Goal: Task Accomplishment & Management: Manage account settings

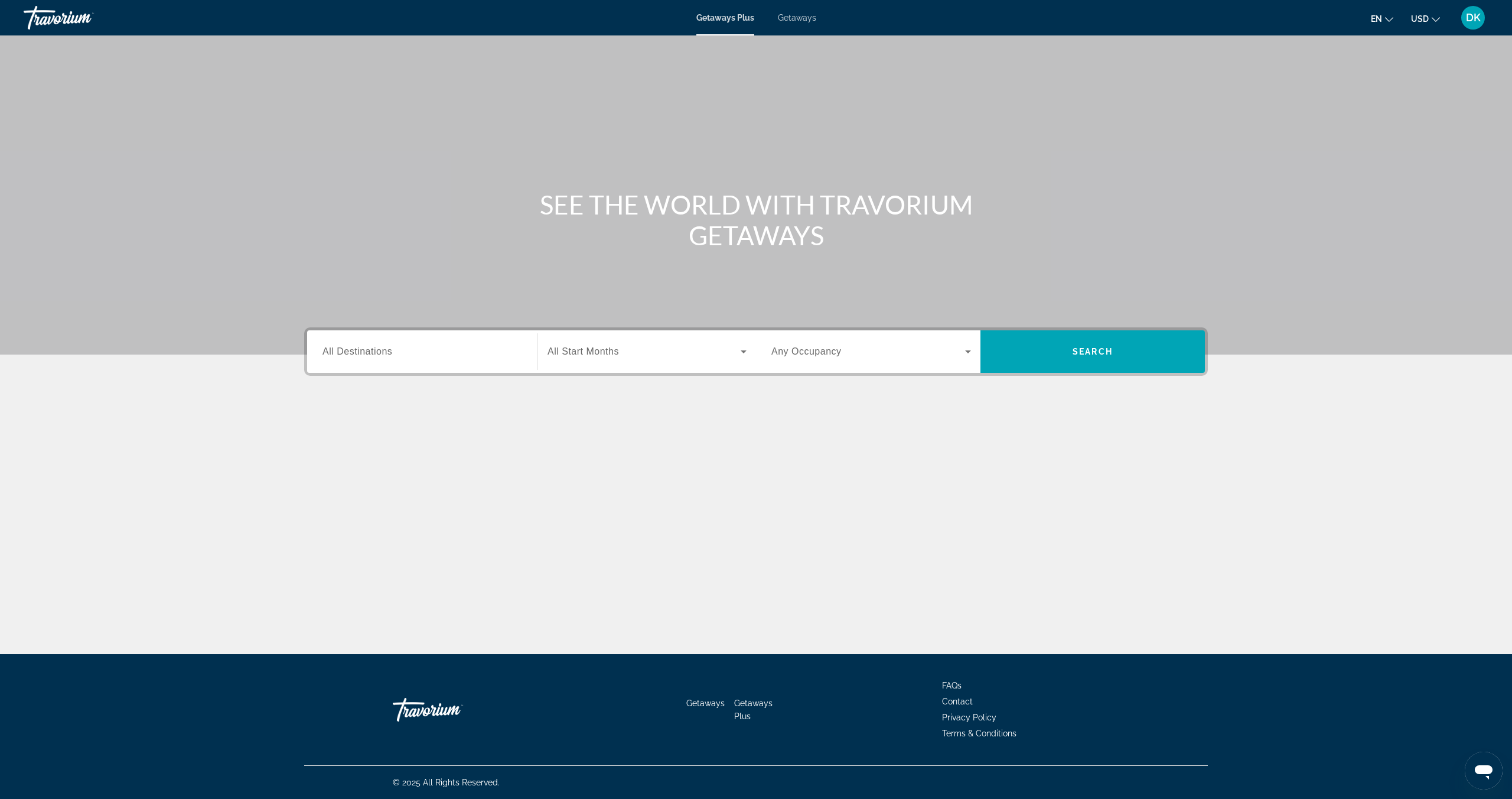
click at [793, 21] on span "Getaways" at bounding box center [797, 18] width 38 height 10
click at [397, 357] on input "Destination All Destinations" at bounding box center [422, 352] width 199 height 14
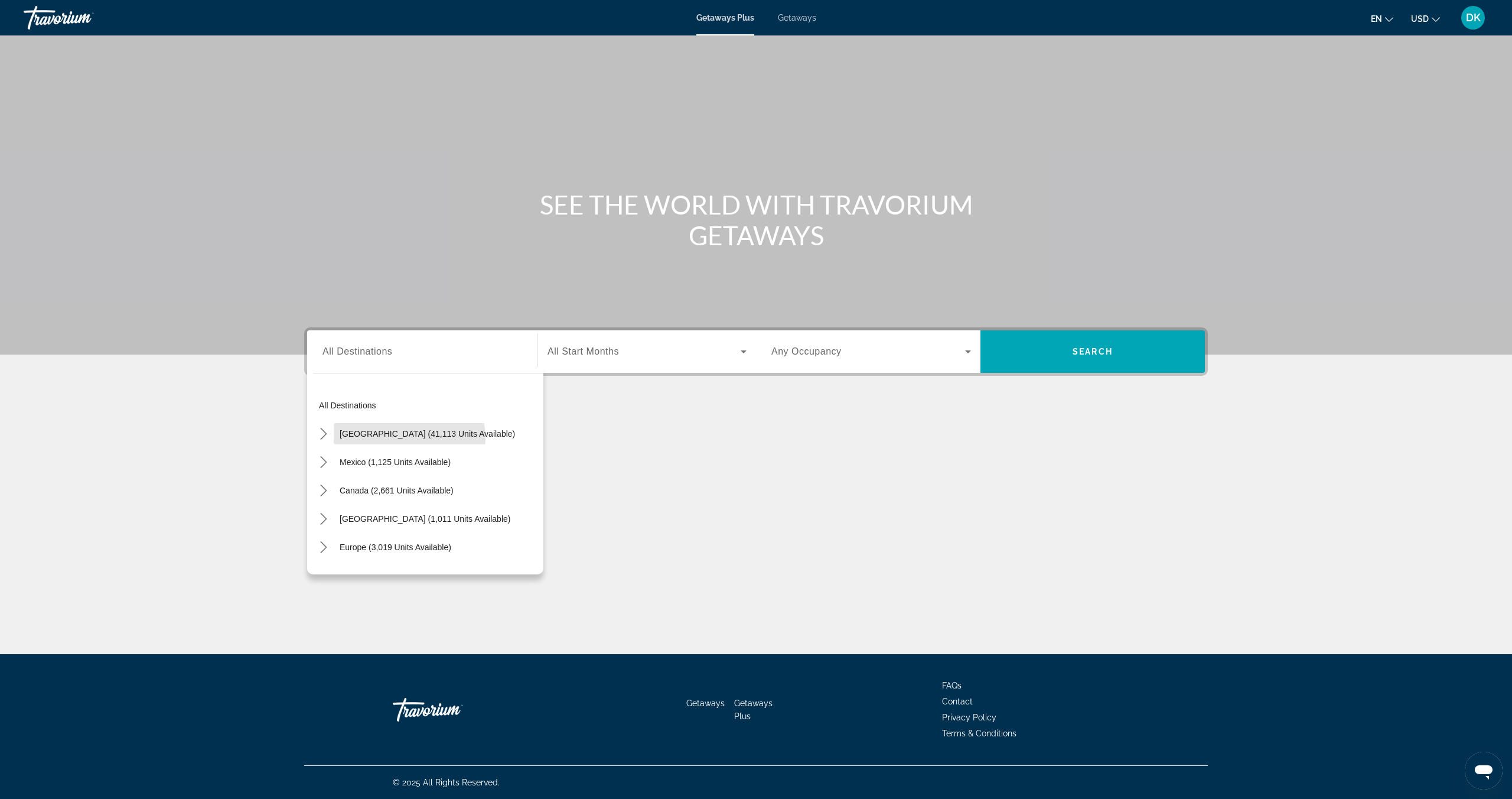
click at [396, 438] on button "United States (41,113 units available)" at bounding box center [427, 433] width 188 height 21
type input "**********"
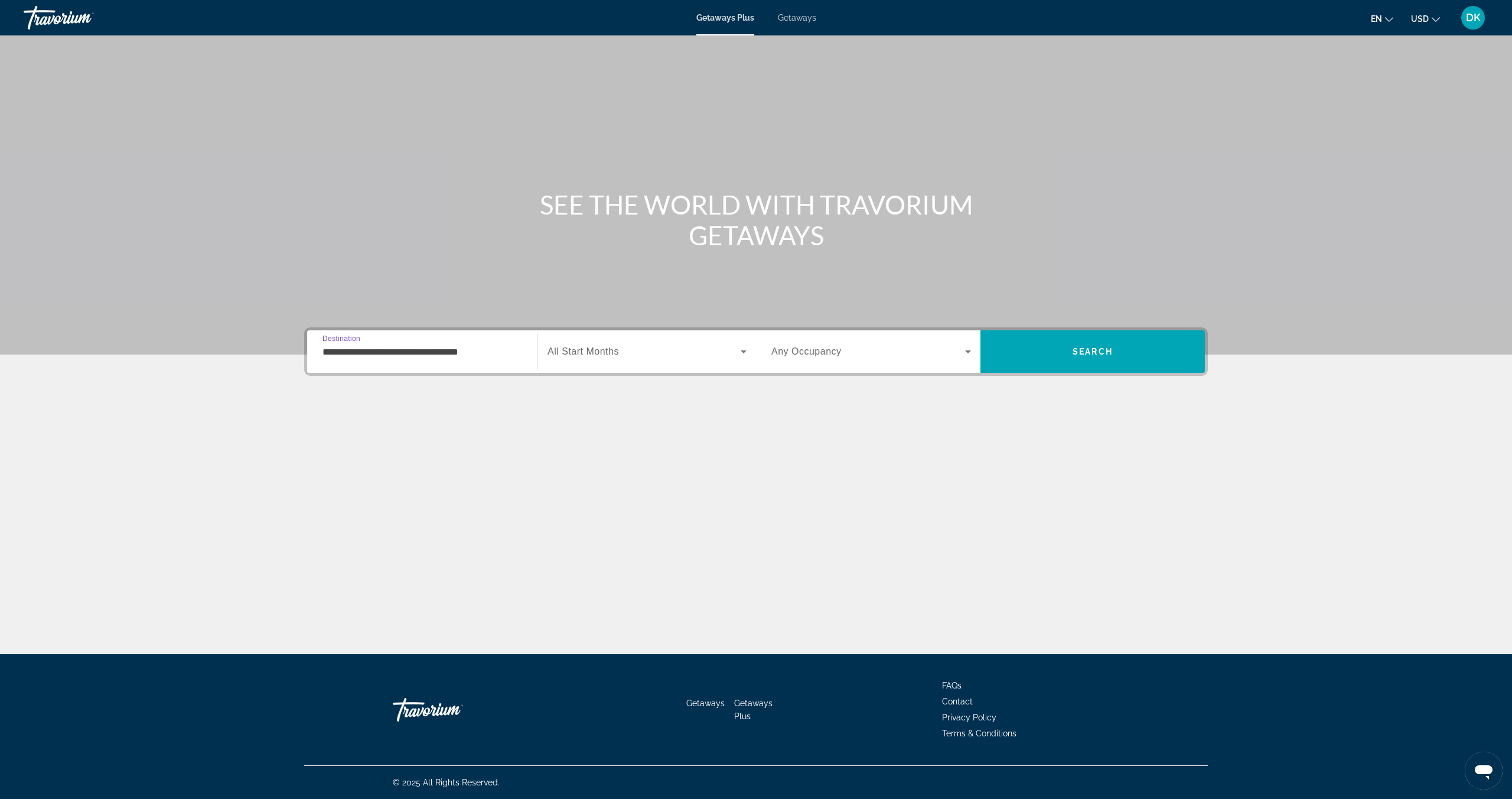
click at [625, 359] on div "Search widget" at bounding box center [647, 352] width 199 height 33
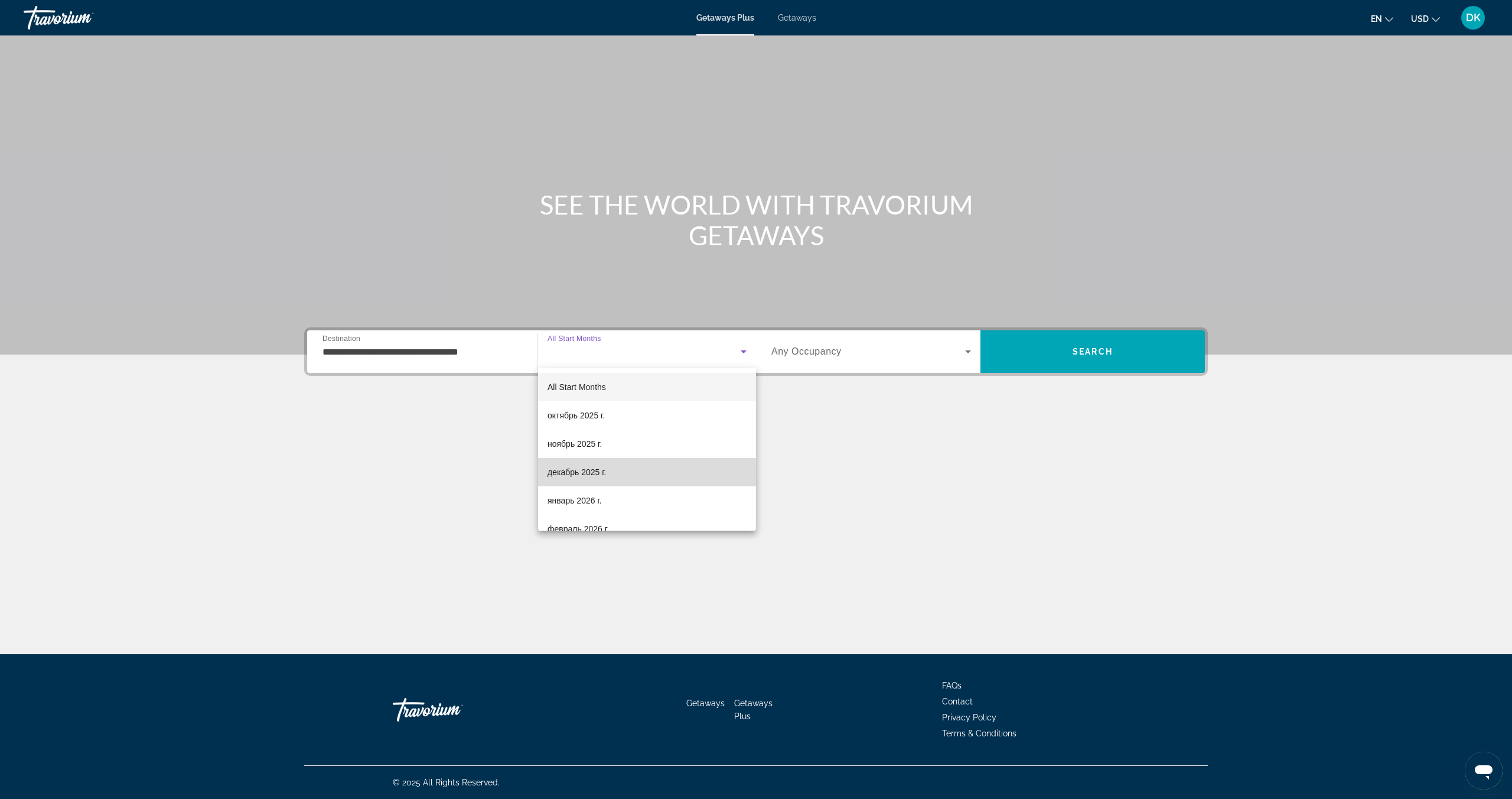
click at [595, 474] on span "декабрь 2025 г." at bounding box center [577, 472] width 58 height 14
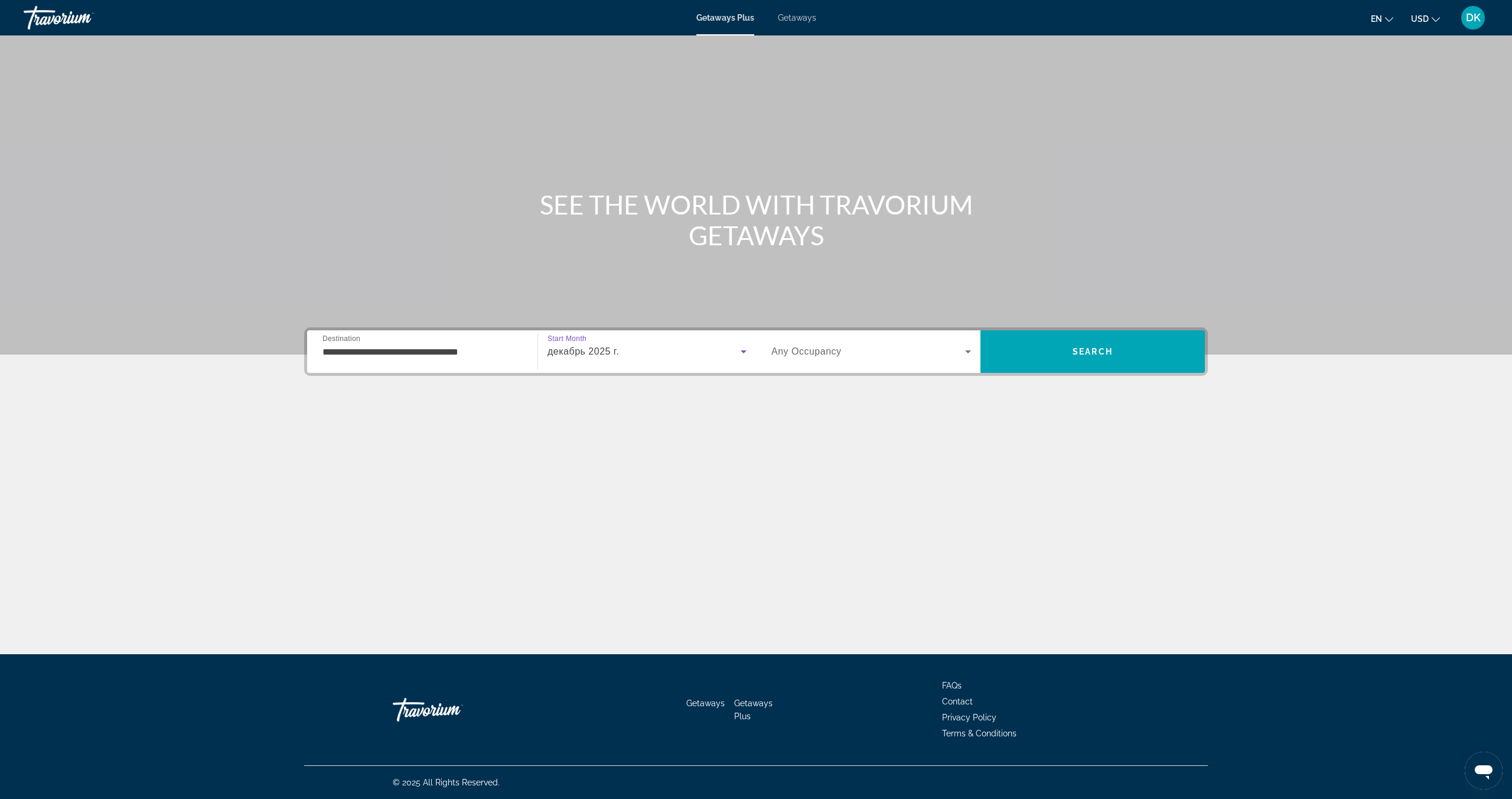
click at [877, 363] on div "Search widget" at bounding box center [871, 352] width 199 height 33
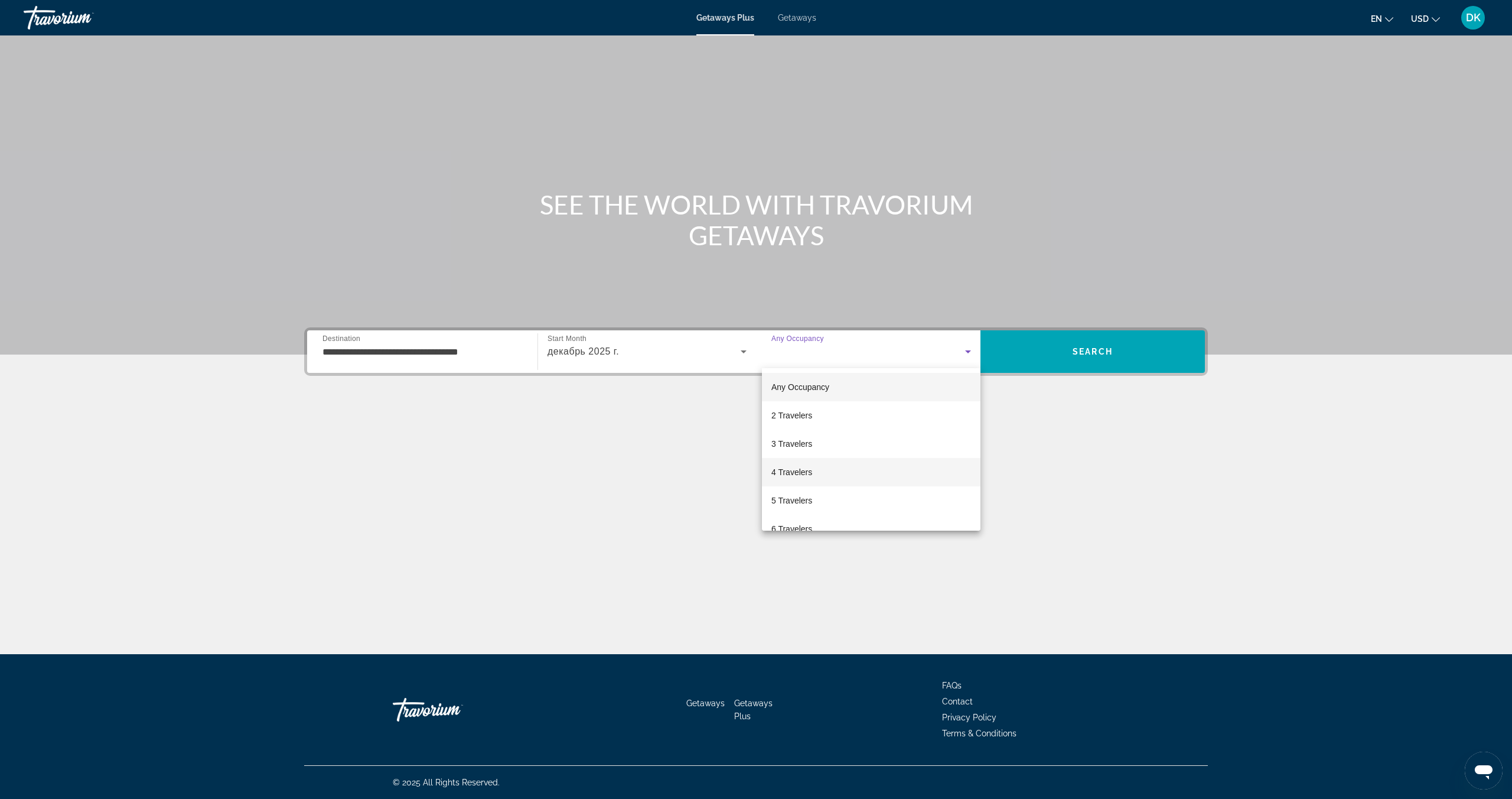
click at [813, 477] on mat-option "4 Travelers" at bounding box center [871, 472] width 219 height 28
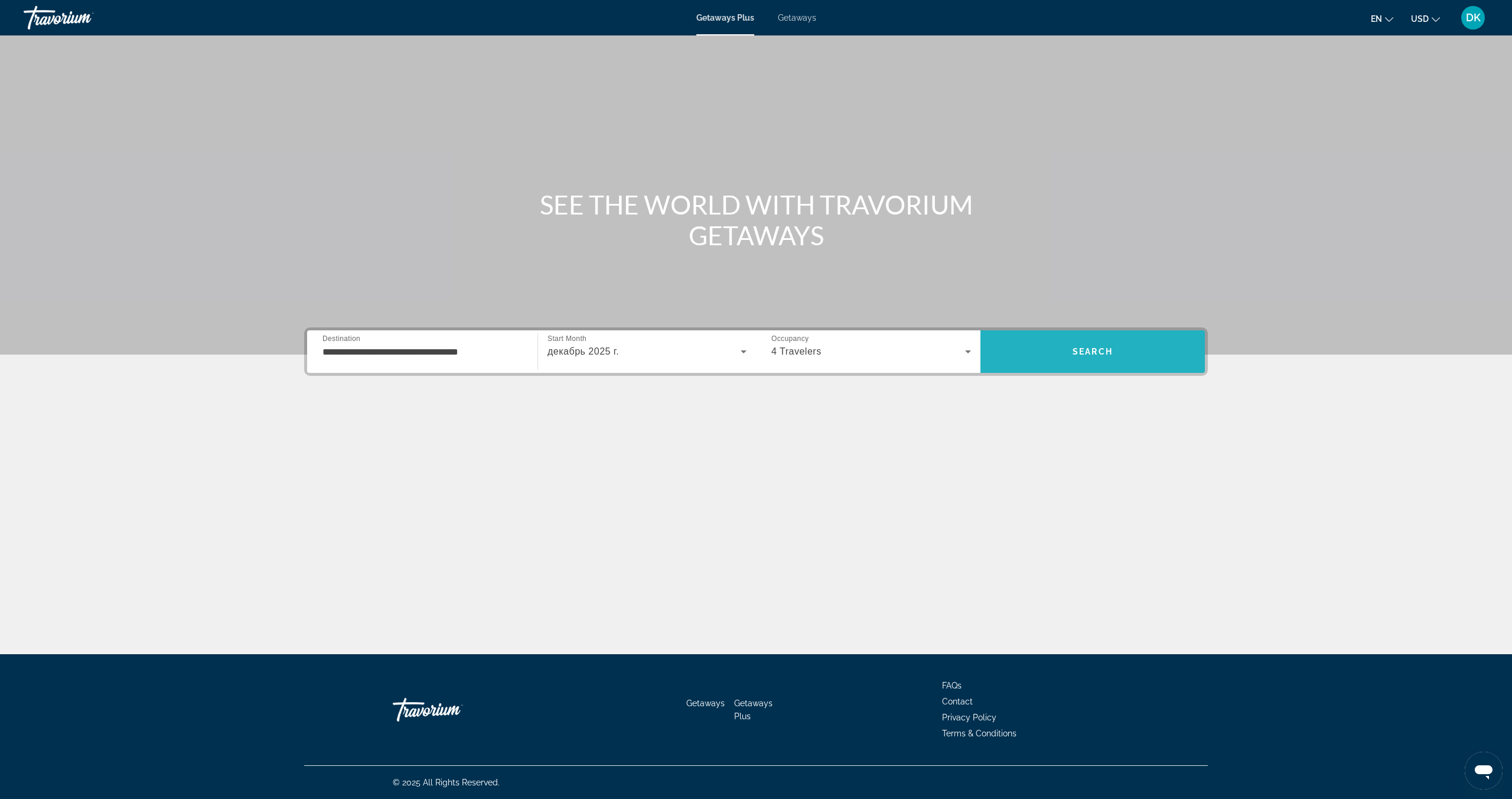
click at [1130, 356] on span "Search" at bounding box center [1093, 352] width 224 height 28
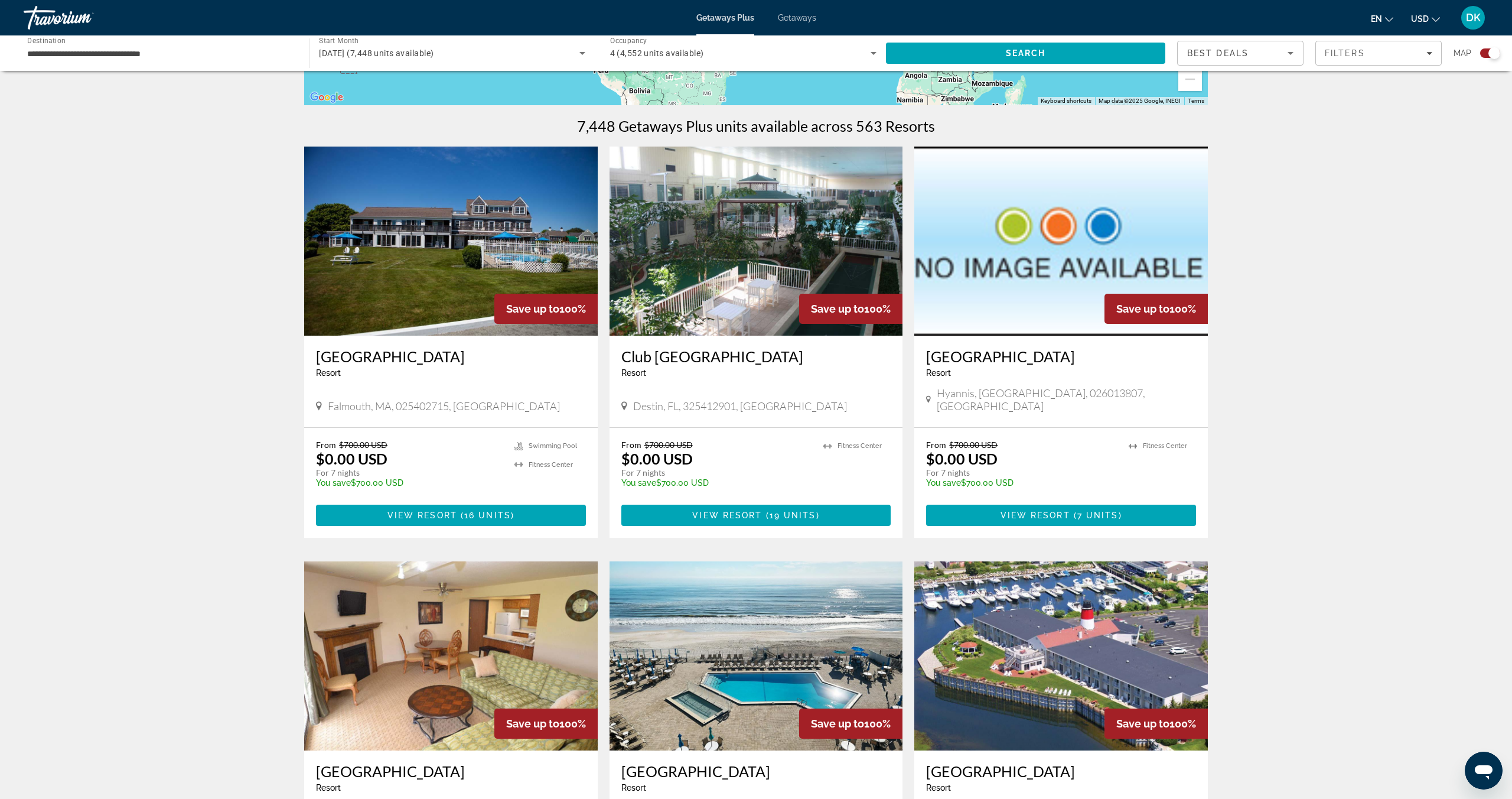
scroll to position [338, 0]
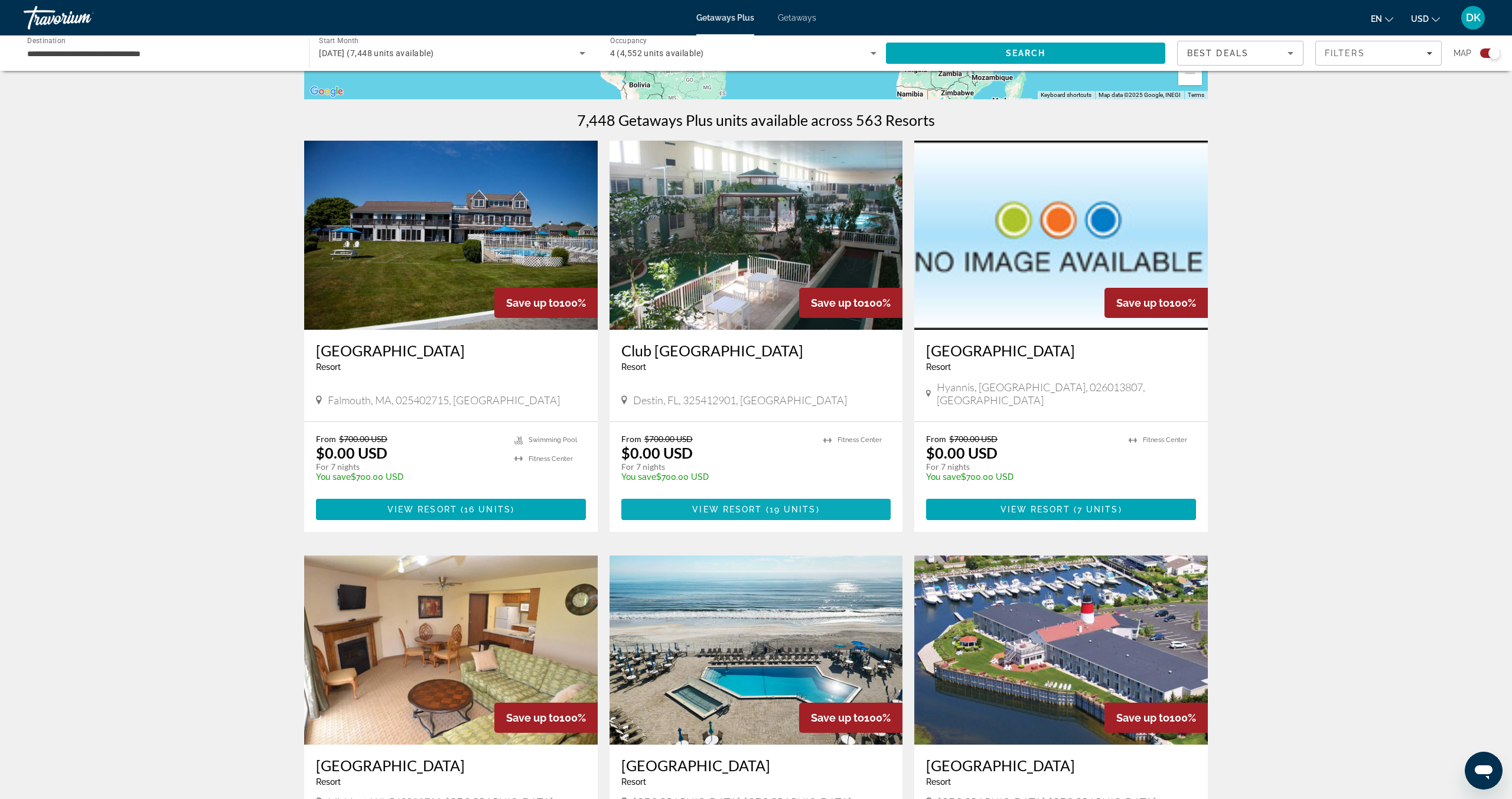
click at [787, 504] on span "19 units" at bounding box center [792, 509] width 47 height 10
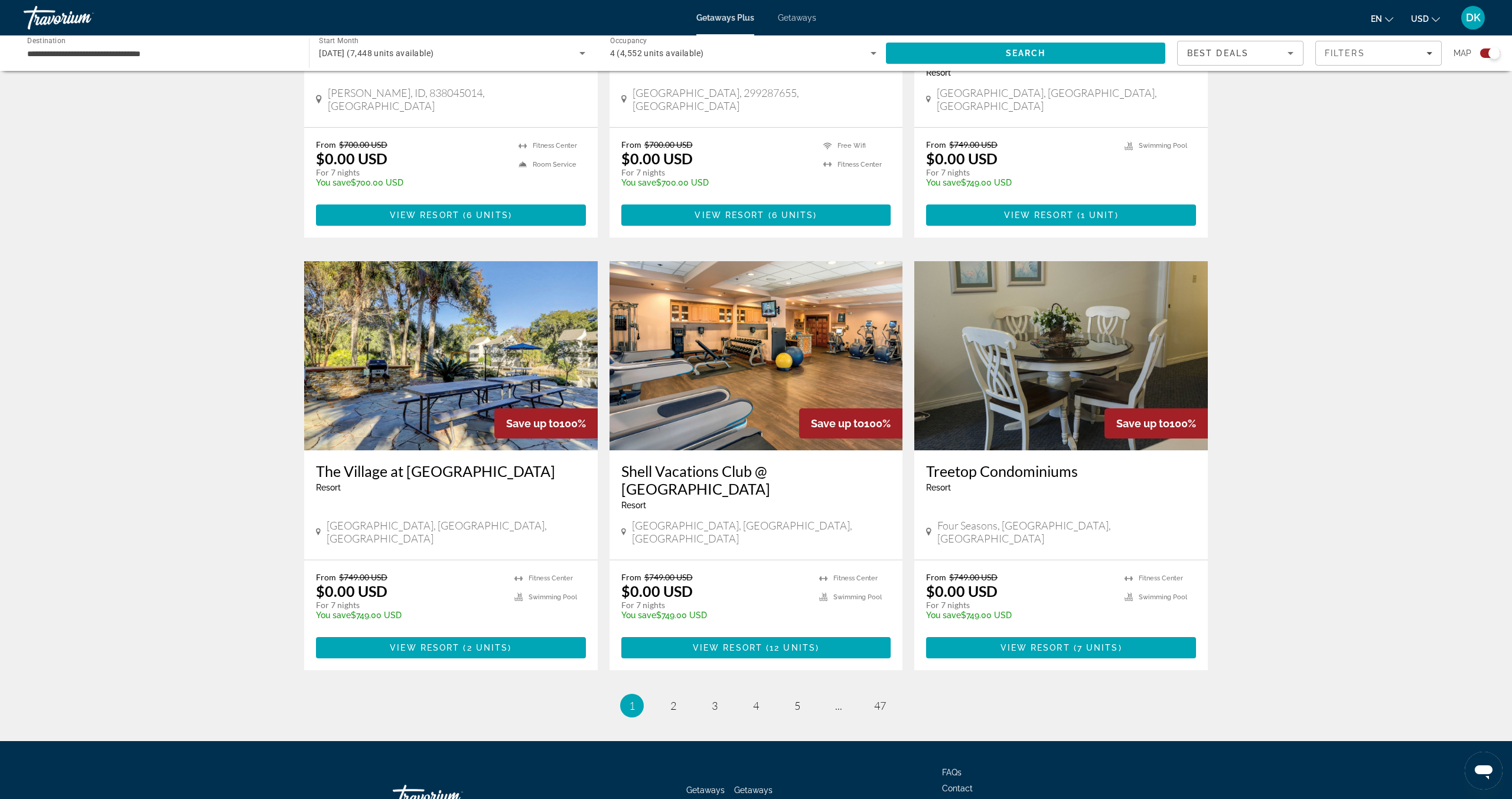
scroll to position [1478, 0]
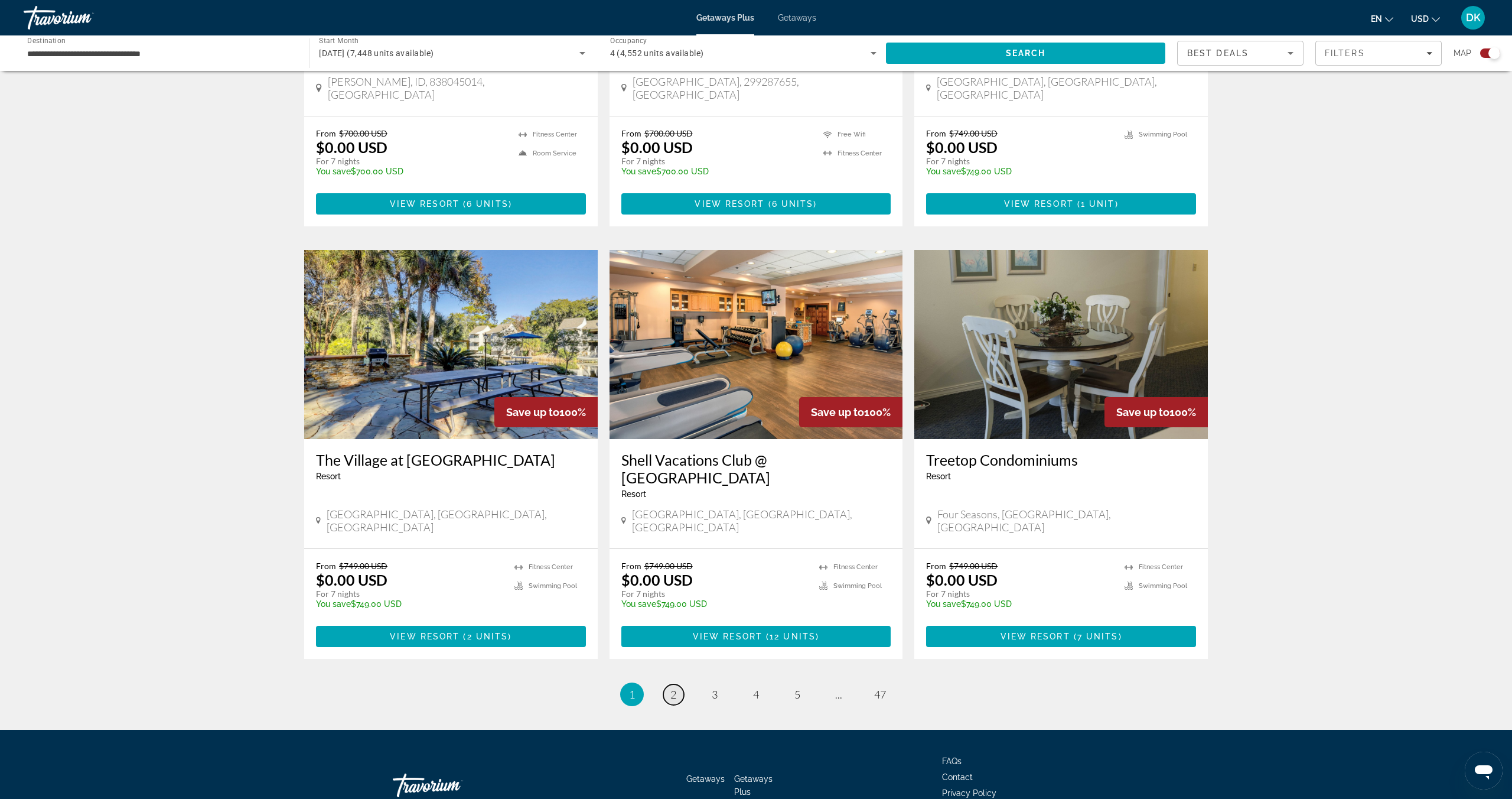
click at [664, 684] on link "page 2" at bounding box center [673, 694] width 21 height 21
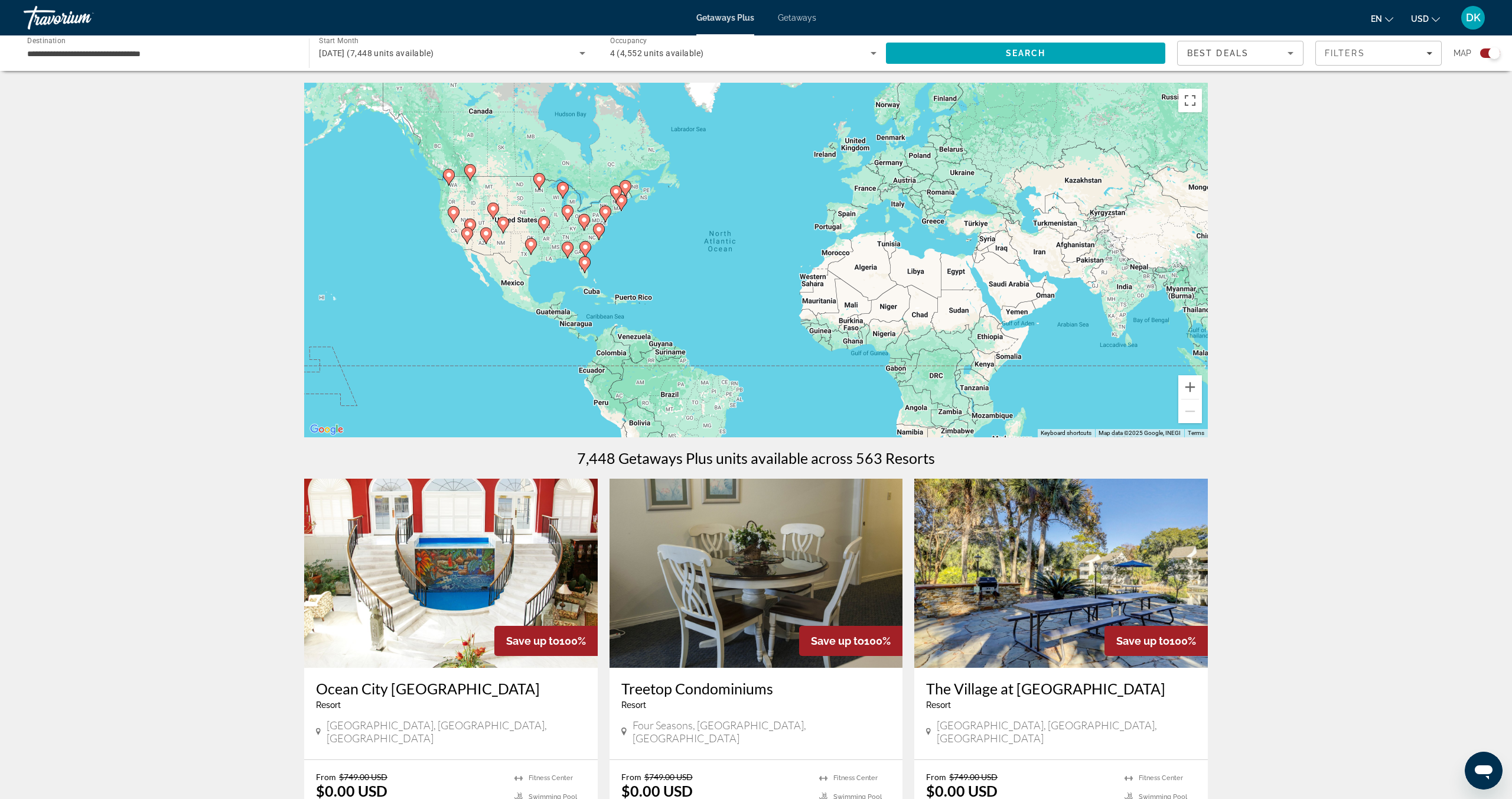
scroll to position [10, 0]
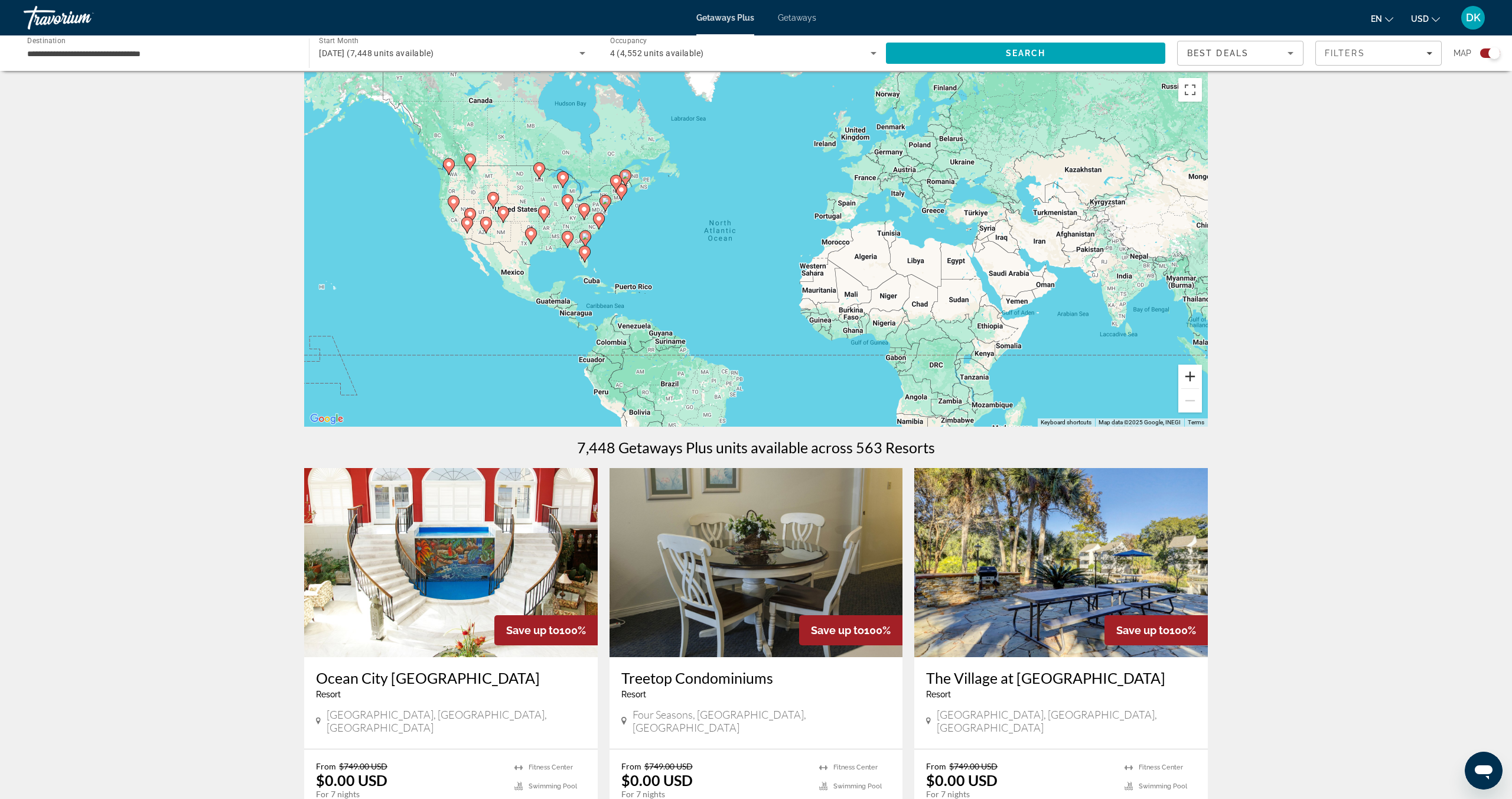
click at [1195, 378] on button "Zoom in" at bounding box center [1190, 377] width 24 height 24
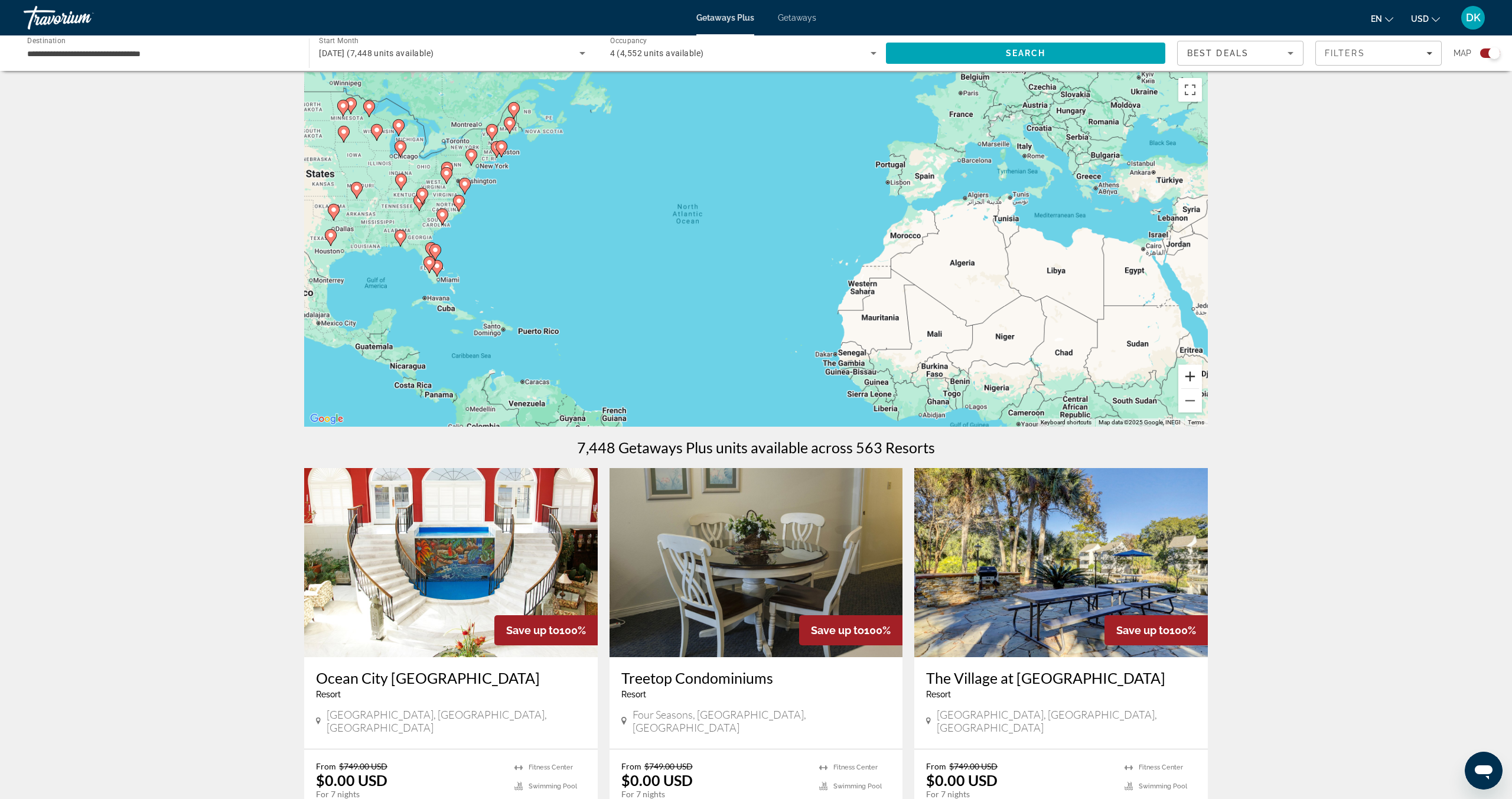
click at [1195, 378] on button "Zoom in" at bounding box center [1190, 377] width 24 height 24
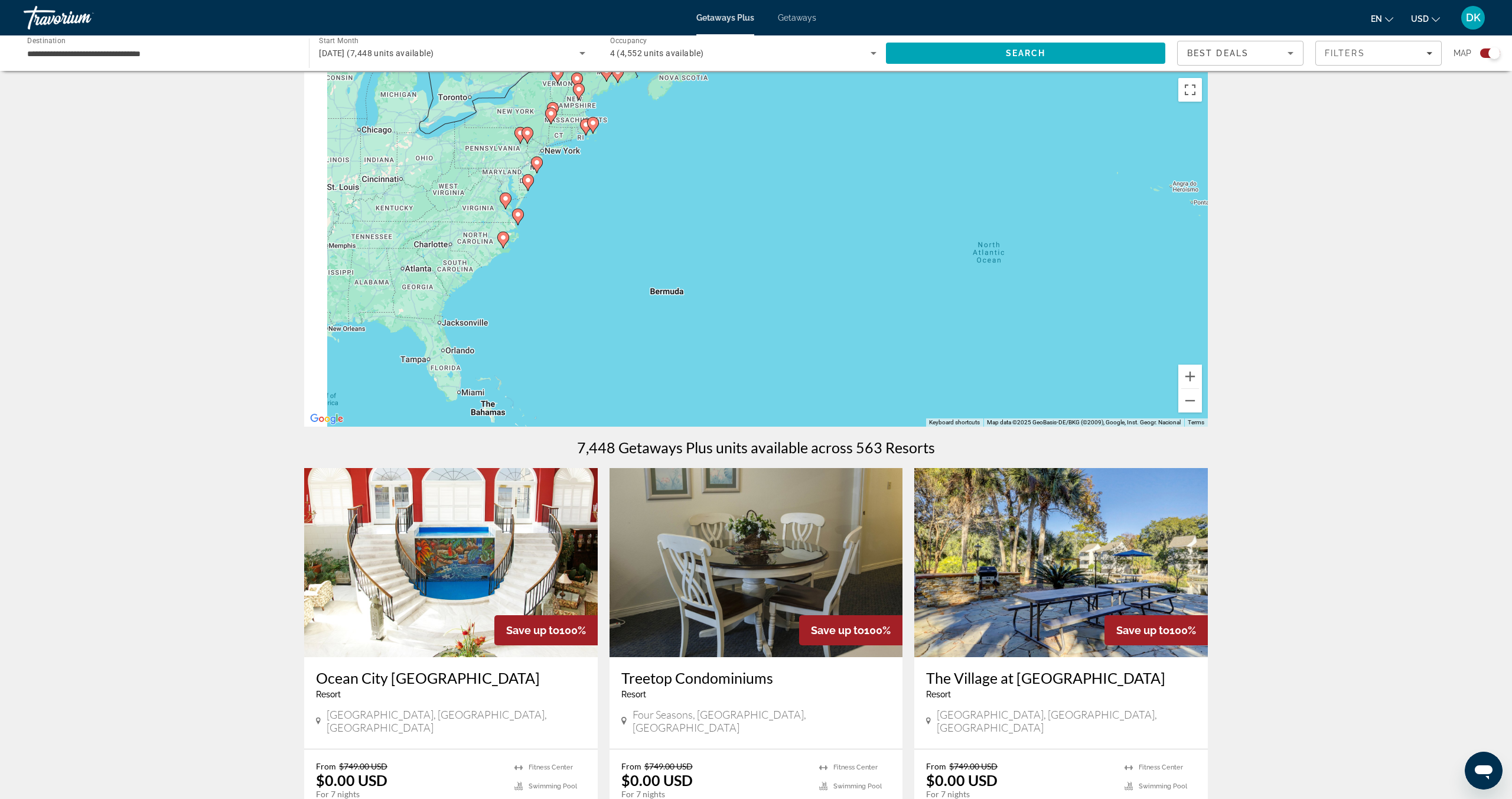
drag, startPoint x: 575, startPoint y: 268, endPoint x: 966, endPoint y: 363, distance: 402.4
click at [966, 363] on div "To activate drag with keyboard, press Alt + Enter. Once in keyboard drag state,…" at bounding box center [756, 250] width 904 height 354
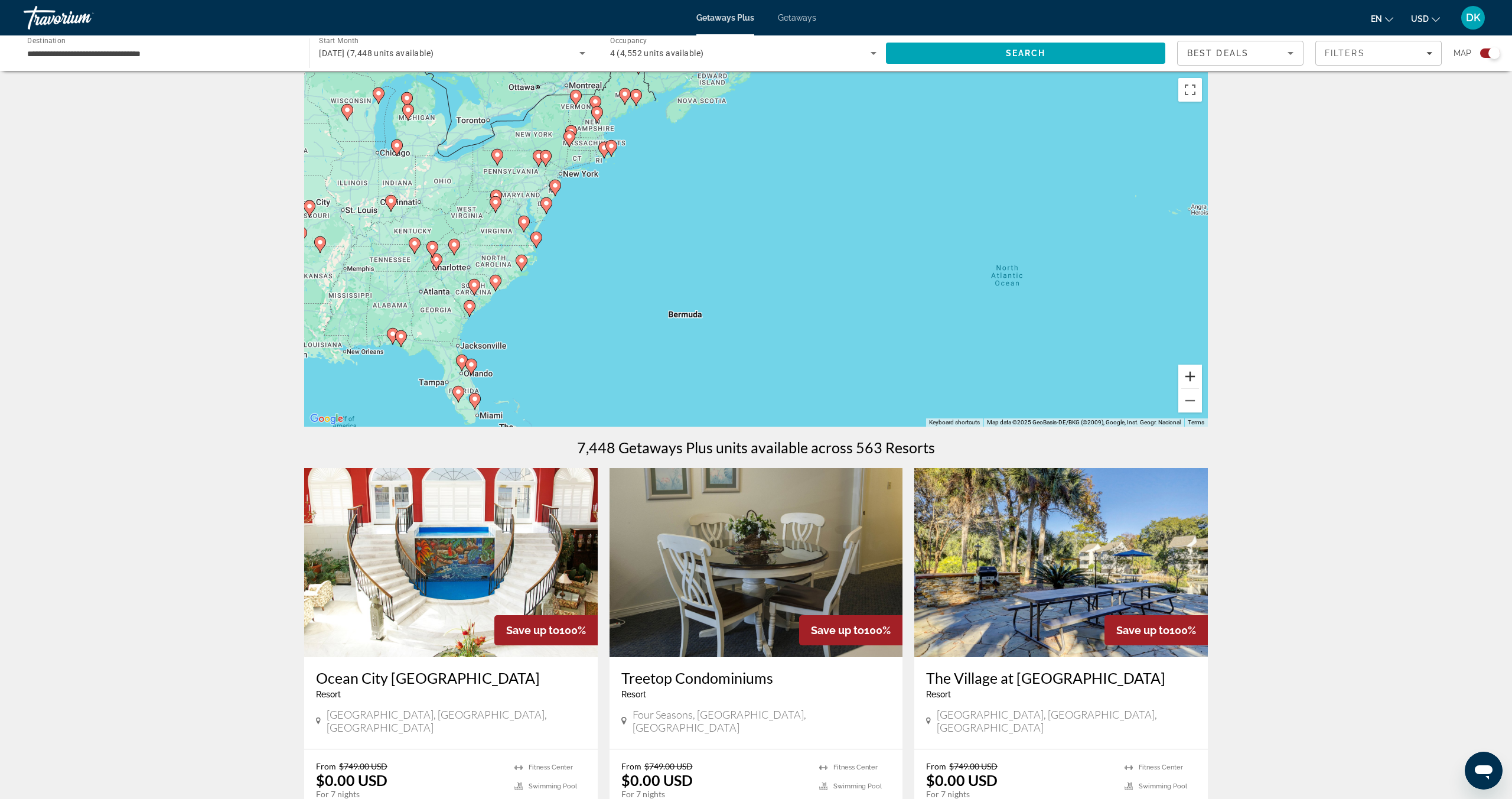
click at [1193, 375] on button "Zoom in" at bounding box center [1190, 377] width 24 height 24
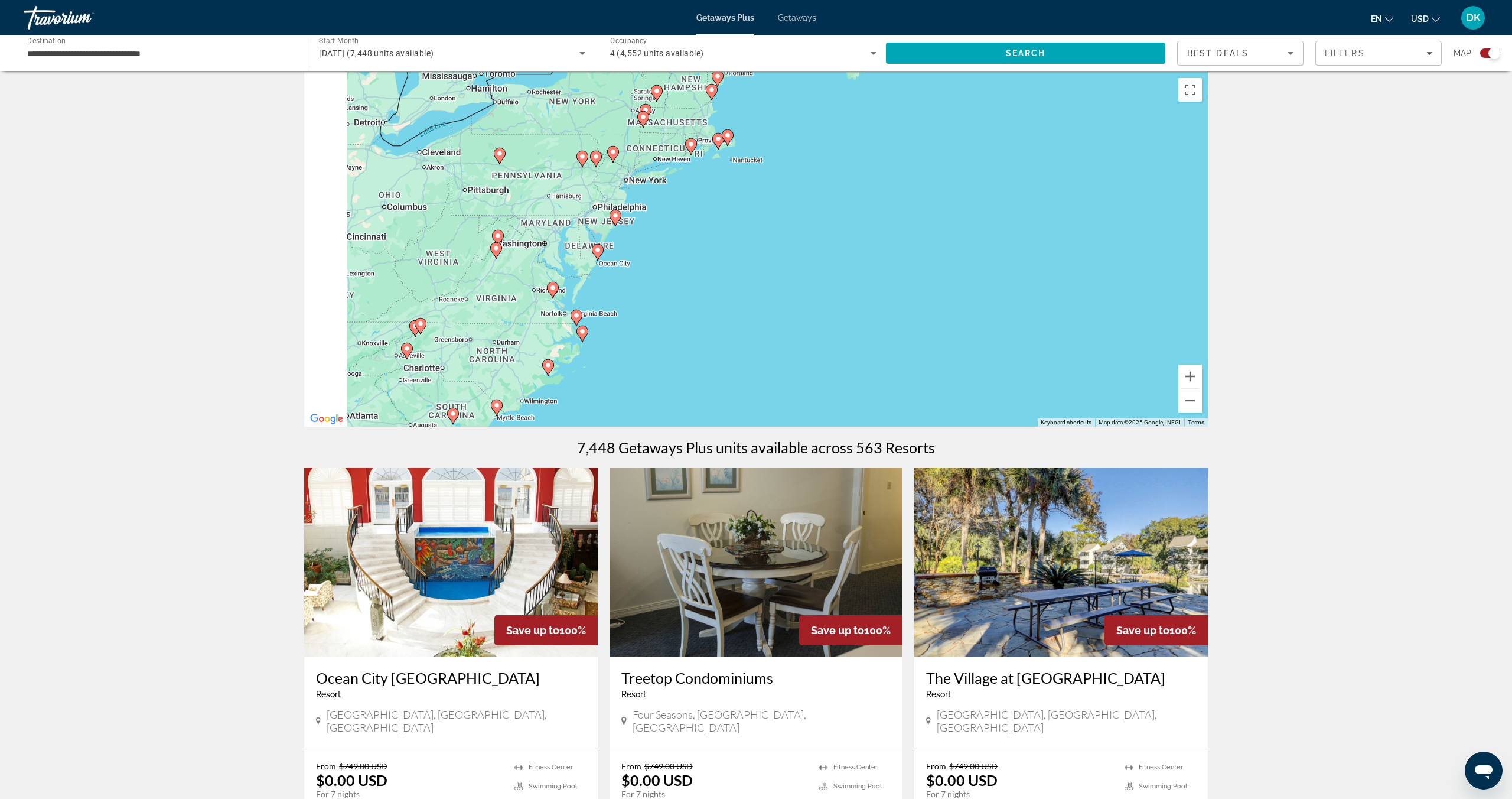
drag, startPoint x: 382, startPoint y: 222, endPoint x: 662, endPoint y: 310, distance: 293.5
click at [662, 310] on div "To activate drag with keyboard, press Alt + Enter. Once in keyboard drag state,…" at bounding box center [756, 250] width 904 height 354
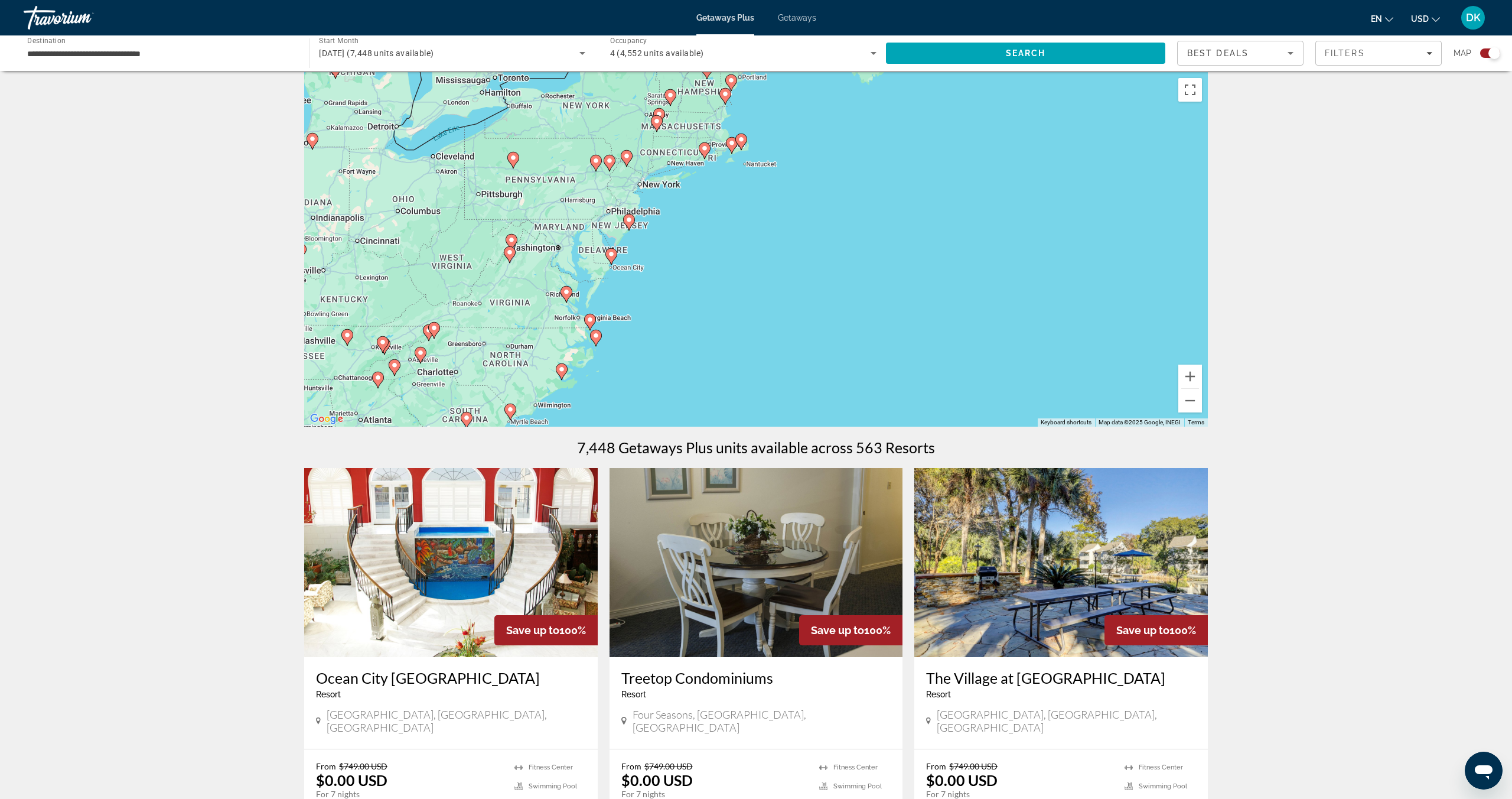
click at [641, 186] on div "To activate drag with keyboard, press Alt + Enter. Once in keyboard drag state,…" at bounding box center [756, 250] width 904 height 354
click at [645, 188] on div "To activate drag with keyboard, press Alt + Enter. Once in keyboard drag state,…" at bounding box center [756, 250] width 904 height 354
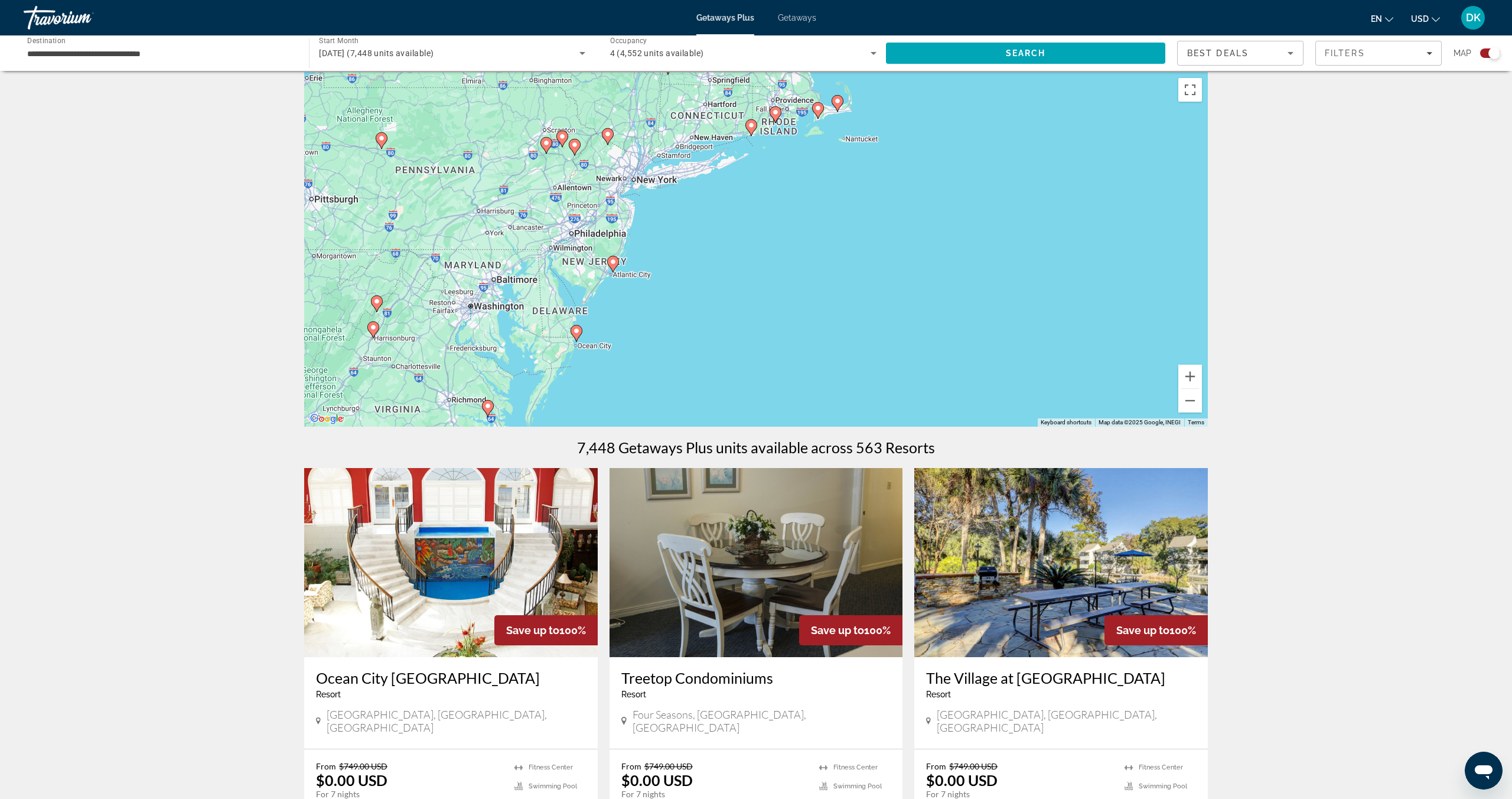
click at [649, 187] on div "To activate drag with keyboard, press Alt + Enter. Once in keyboard drag state,…" at bounding box center [756, 250] width 904 height 354
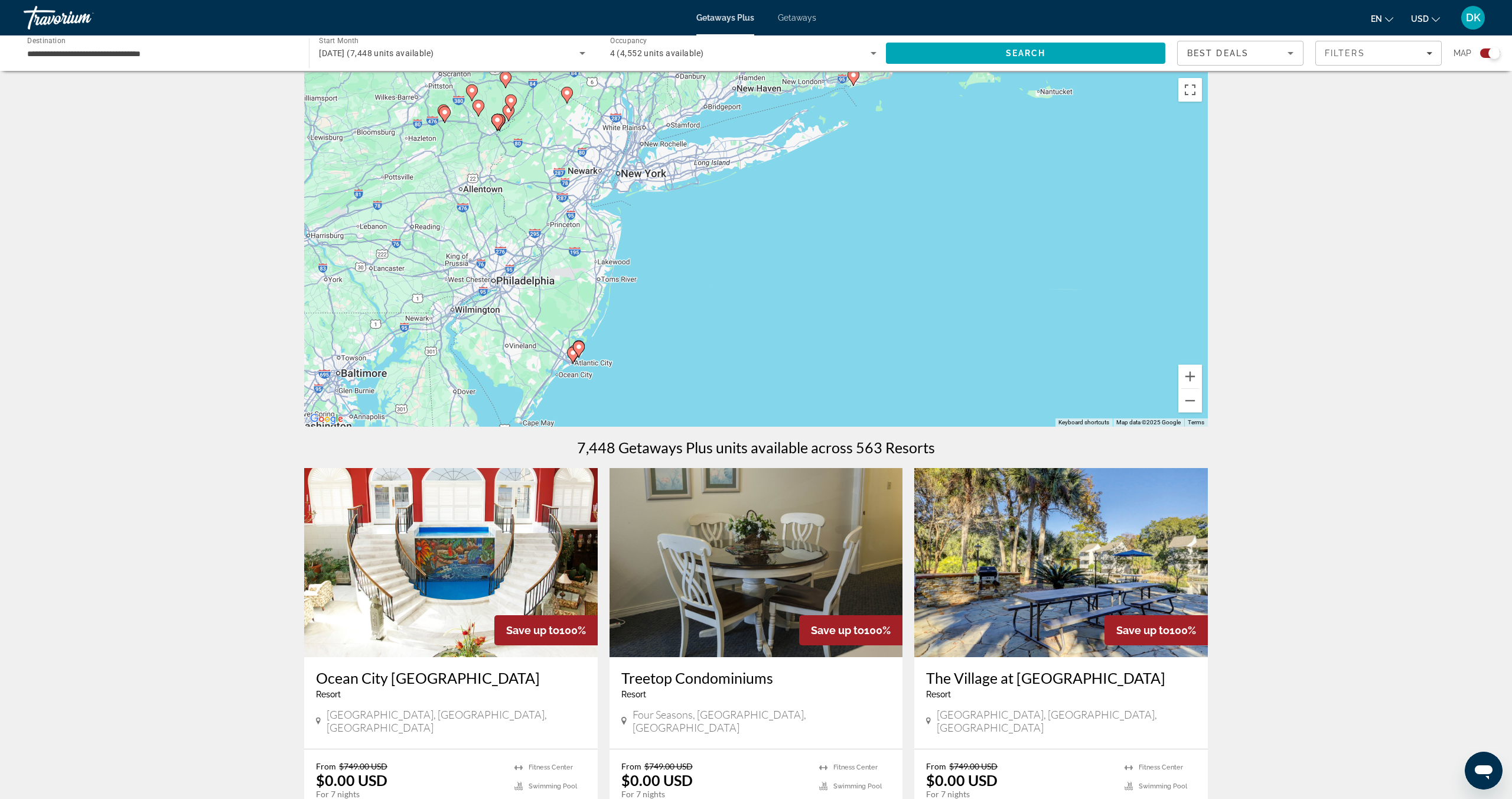
click at [649, 182] on div "To activate drag with keyboard, press Alt + Enter. Once in keyboard drag state,…" at bounding box center [756, 250] width 904 height 354
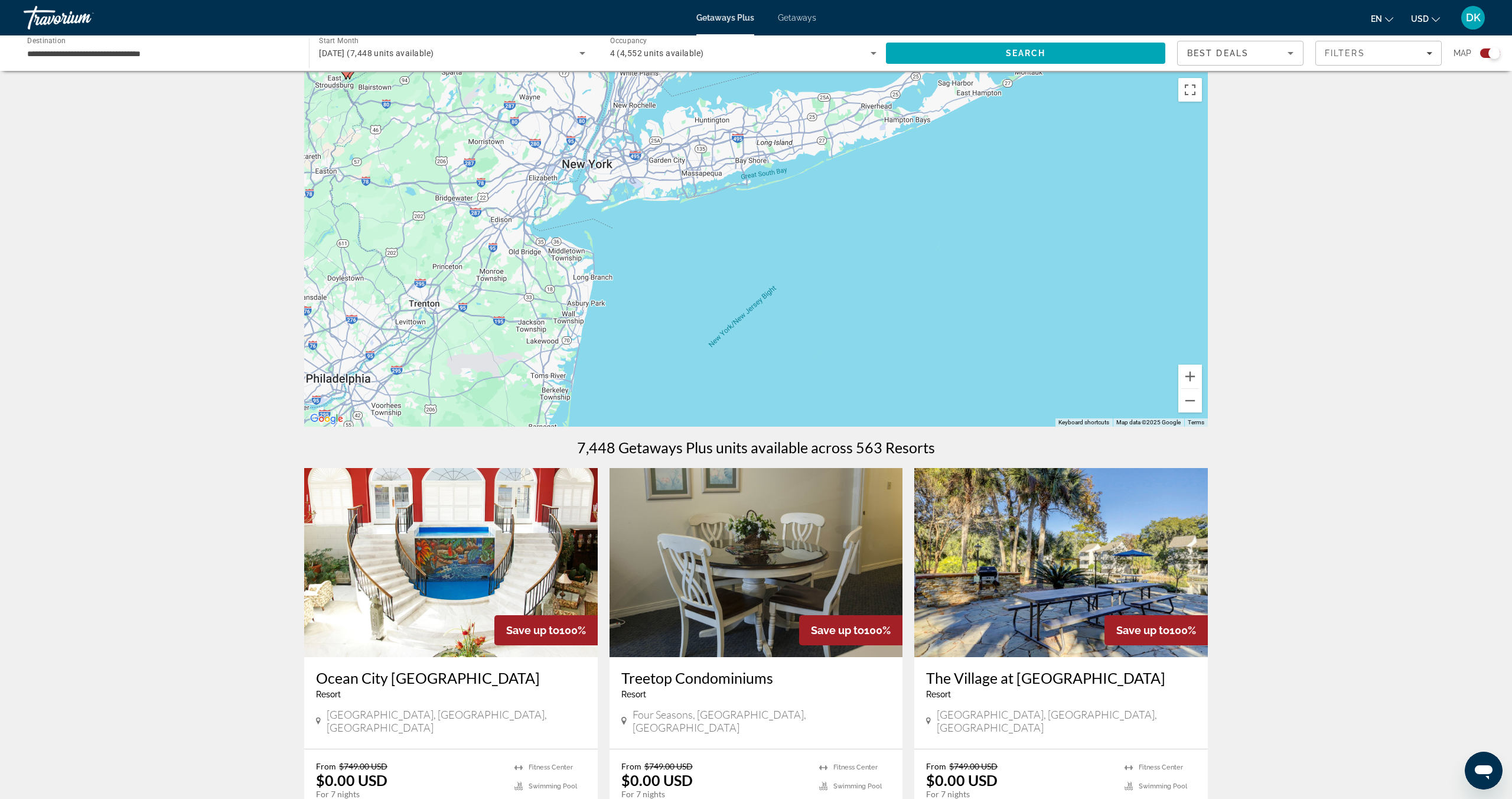
scroll to position [0, 0]
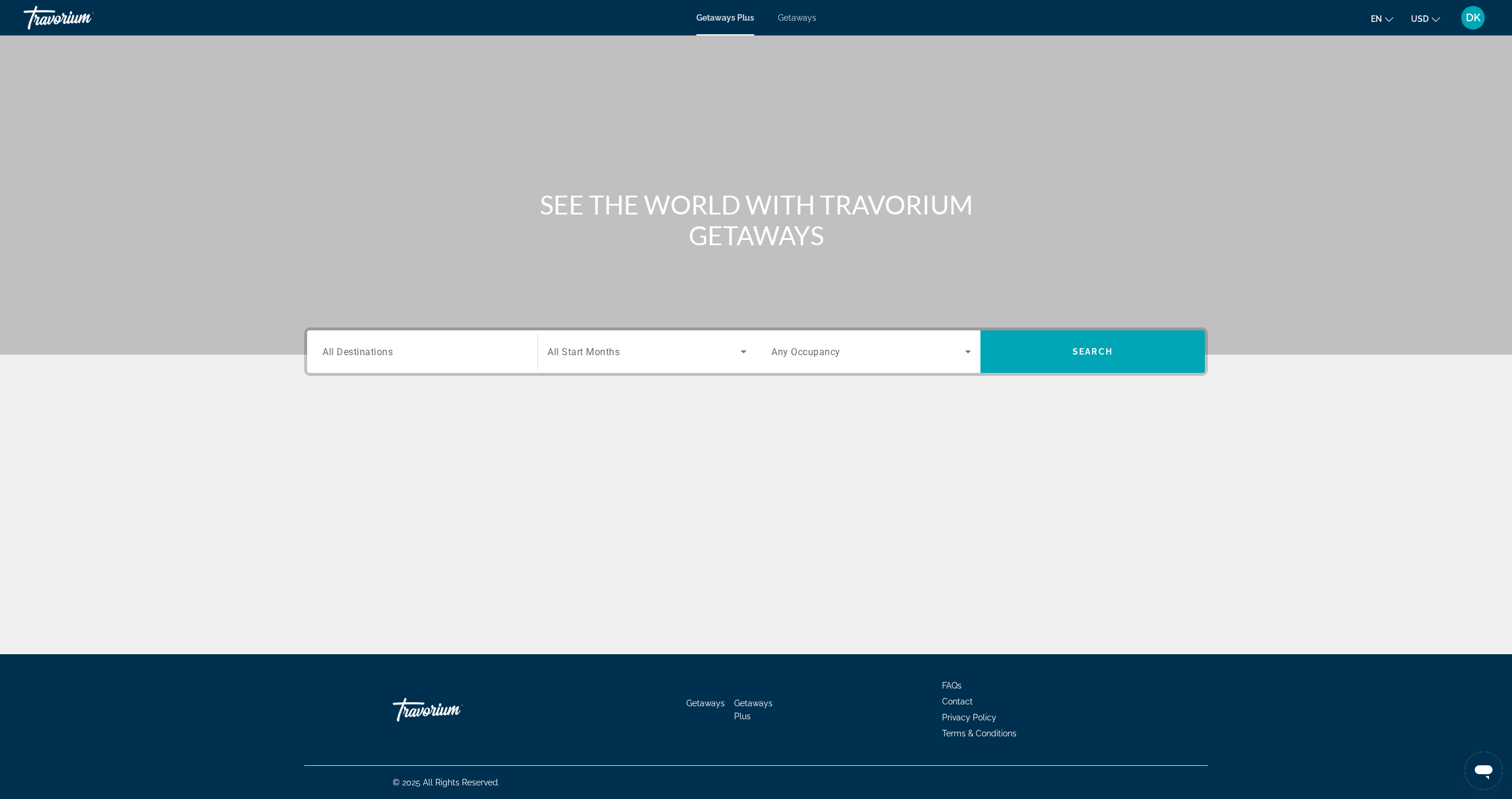
click at [1466, 24] on div "DK" at bounding box center [1473, 18] width 24 height 24
click at [1415, 76] on span "4,590 Travel Points" at bounding box center [1412, 75] width 69 height 7
click at [1461, 23] on button "DK" at bounding box center [1473, 18] width 31 height 25
click at [1469, 22] on span "DK" at bounding box center [1474, 18] width 15 height 12
click at [1412, 114] on link "My Account" at bounding box center [1400, 114] width 58 height 16
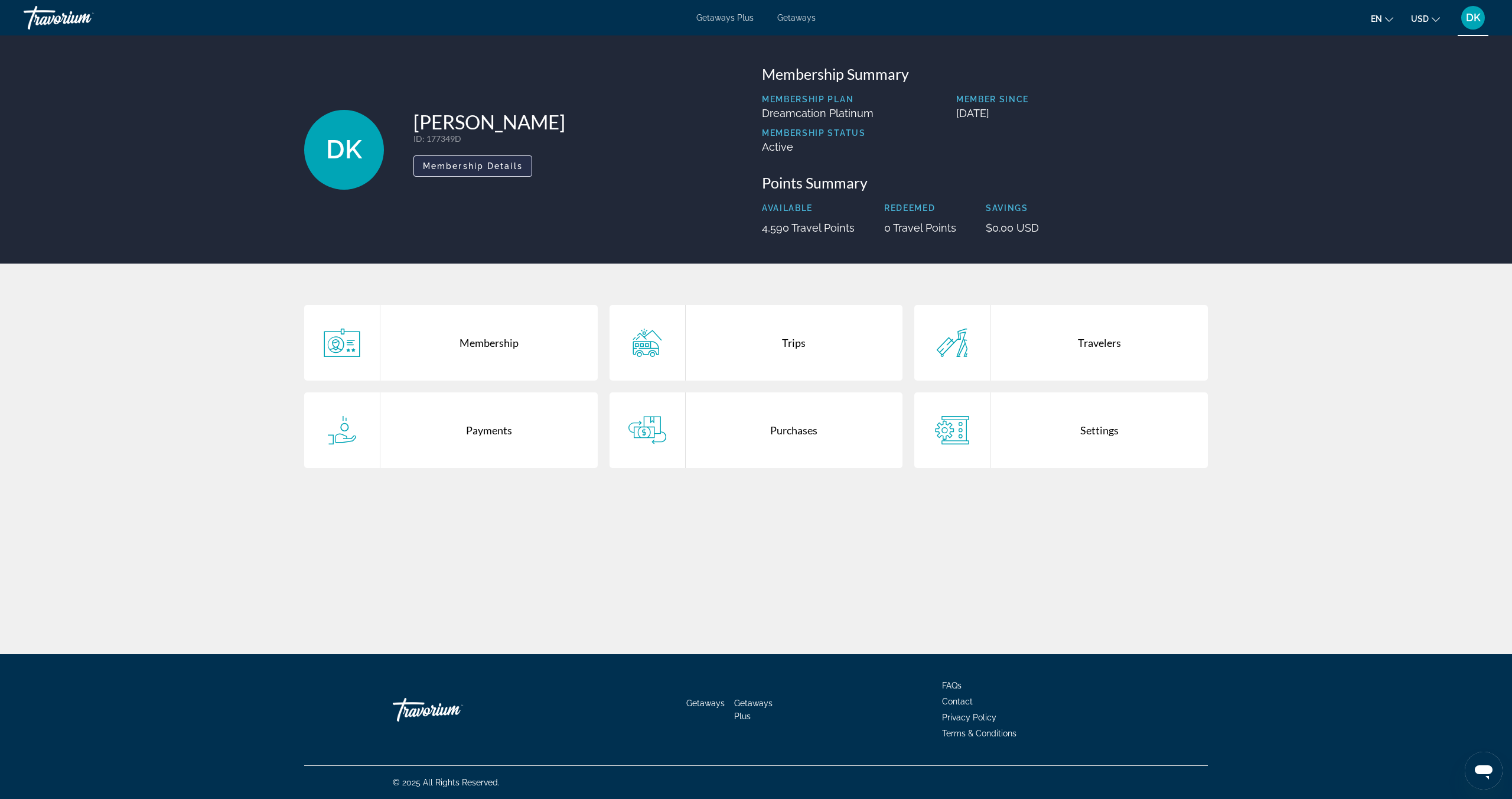
click at [491, 168] on span "Membership Details" at bounding box center [472, 165] width 100 height 10
click at [359, 343] on icon "Main content" at bounding box center [342, 343] width 38 height 28
click at [666, 347] on icon "Main content" at bounding box center [647, 343] width 38 height 28
click at [349, 442] on icon "Main content" at bounding box center [342, 430] width 38 height 28
click at [806, 430] on div "Purchases" at bounding box center [794, 430] width 217 height 75
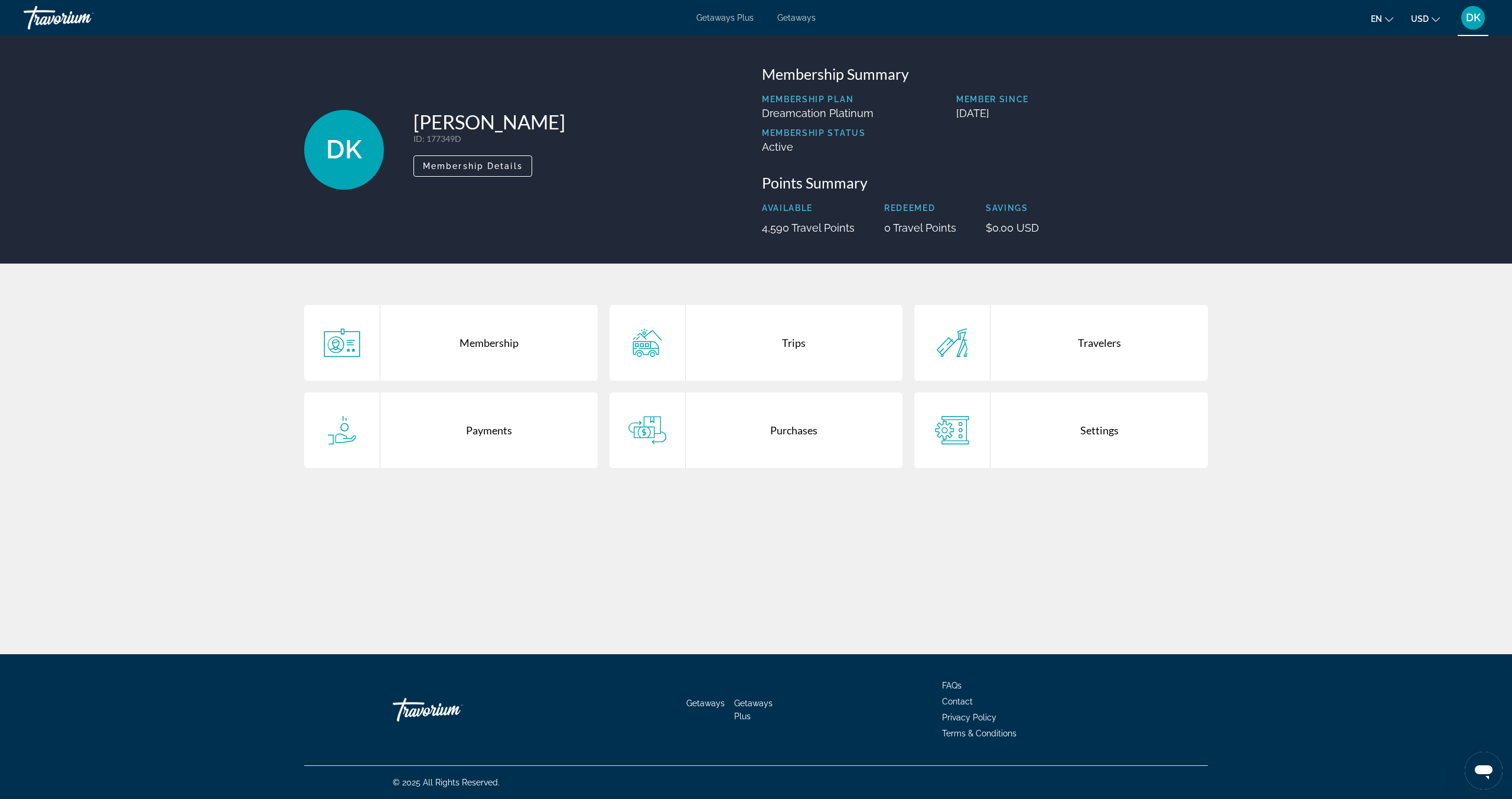
click at [953, 428] on icon "Main content" at bounding box center [952, 430] width 34 height 28
click at [487, 349] on div "Membership" at bounding box center [489, 343] width 217 height 75
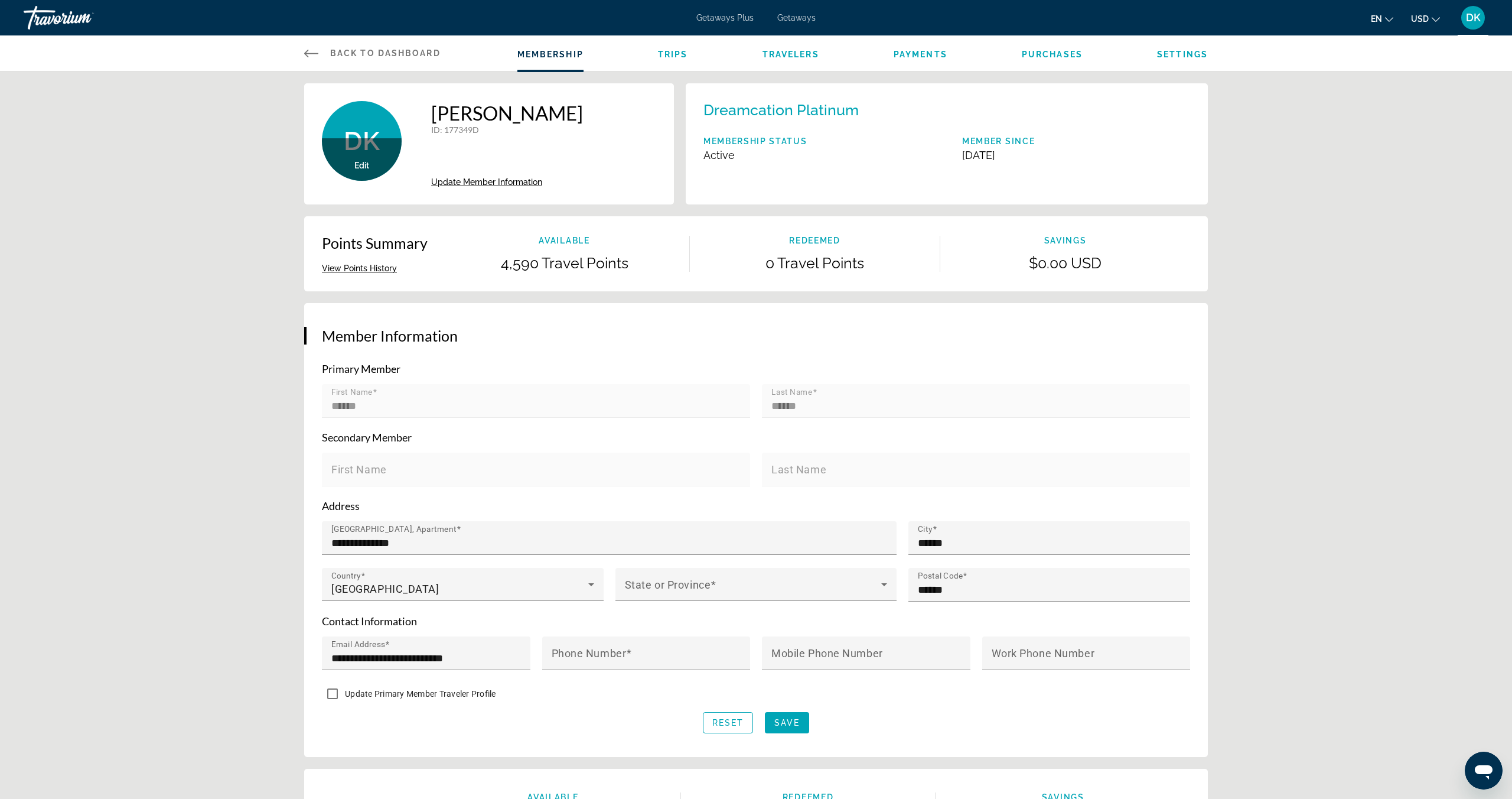
click at [914, 58] on span "Payments" at bounding box center [920, 54] width 54 height 10
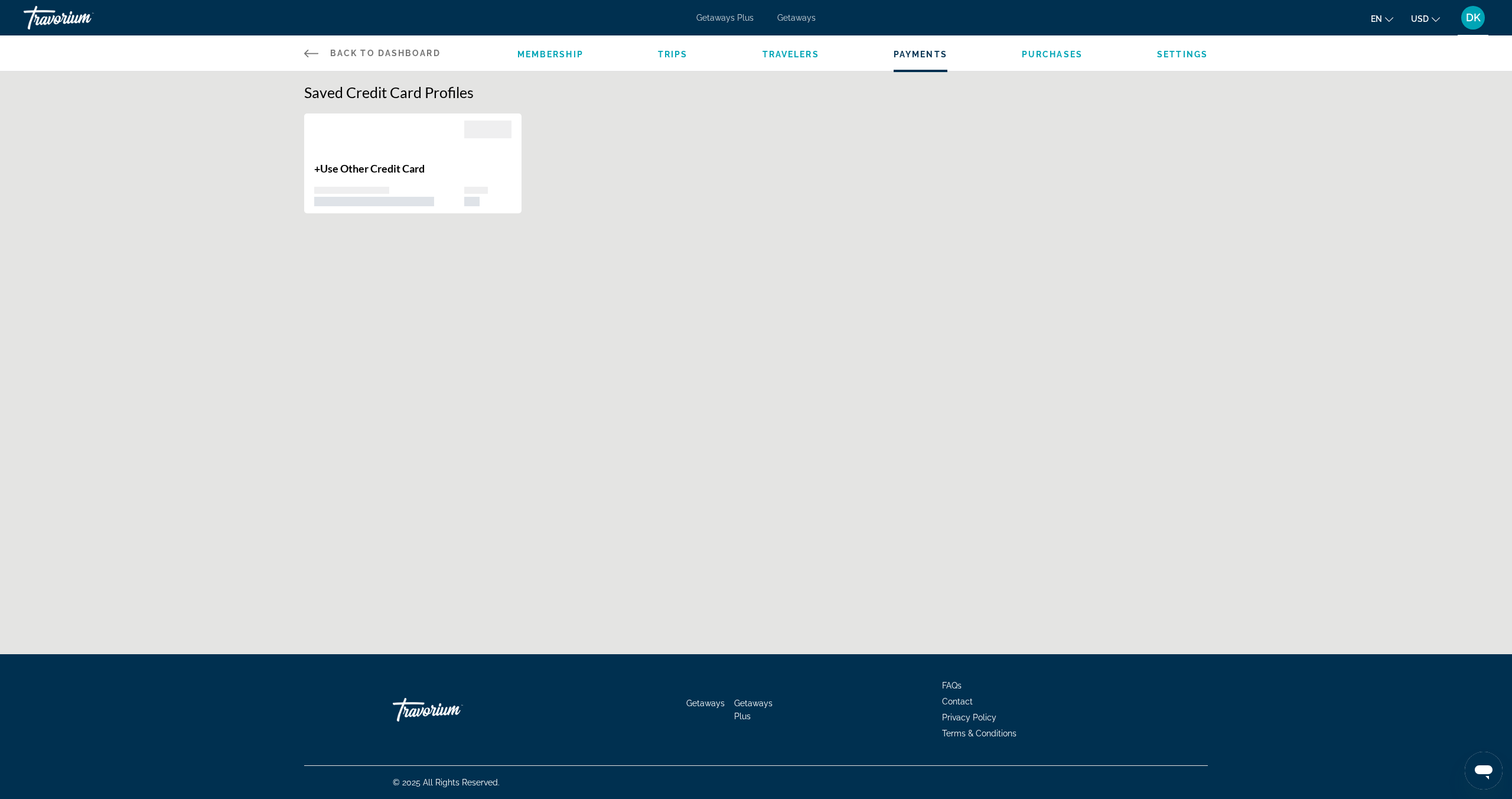
click at [315, 168] on p "+ Use Other Credit Card" at bounding box center [389, 168] width 150 height 13
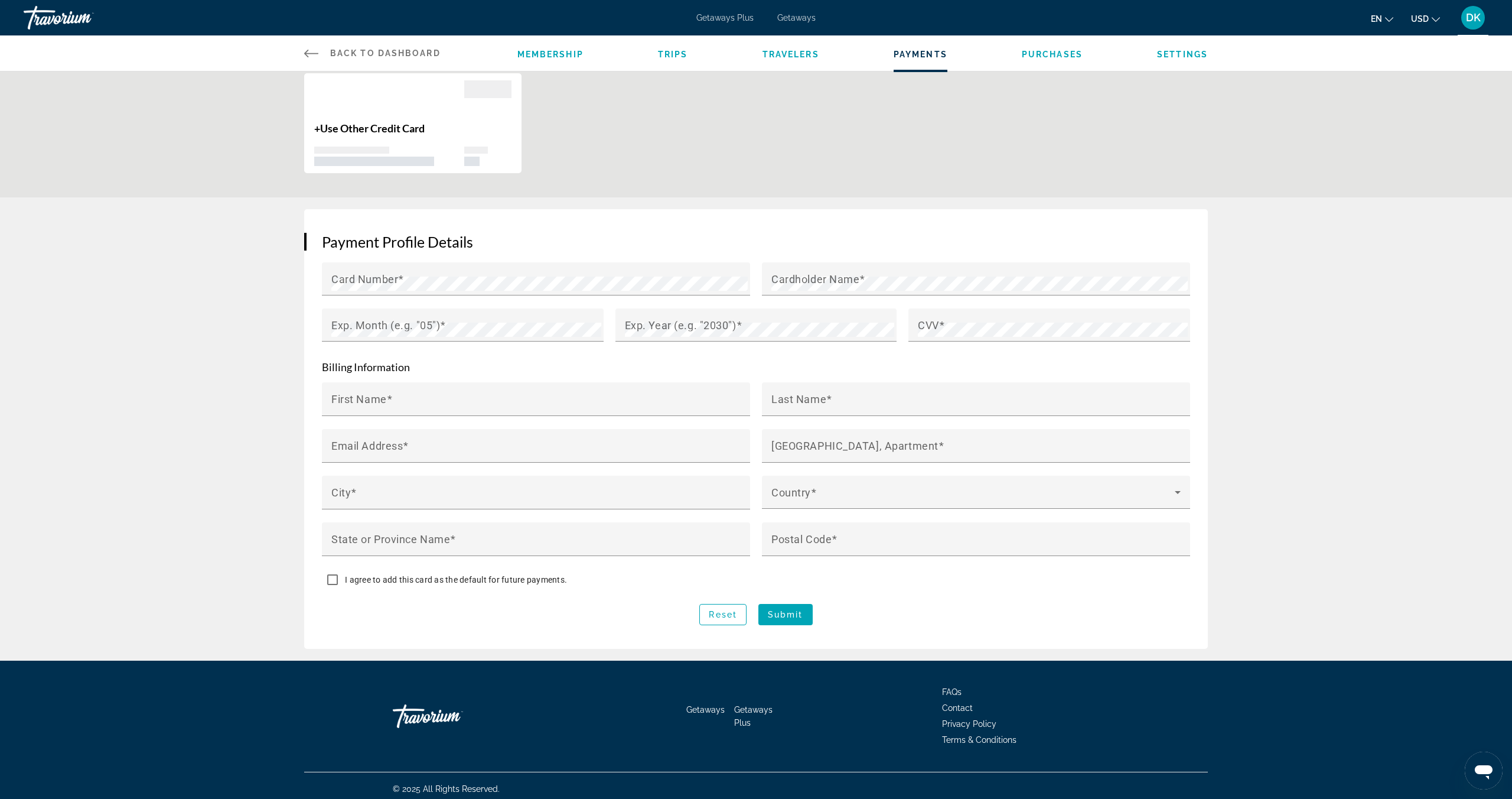
scroll to position [44, 0]
